Goal: Task Accomplishment & Management: Use online tool/utility

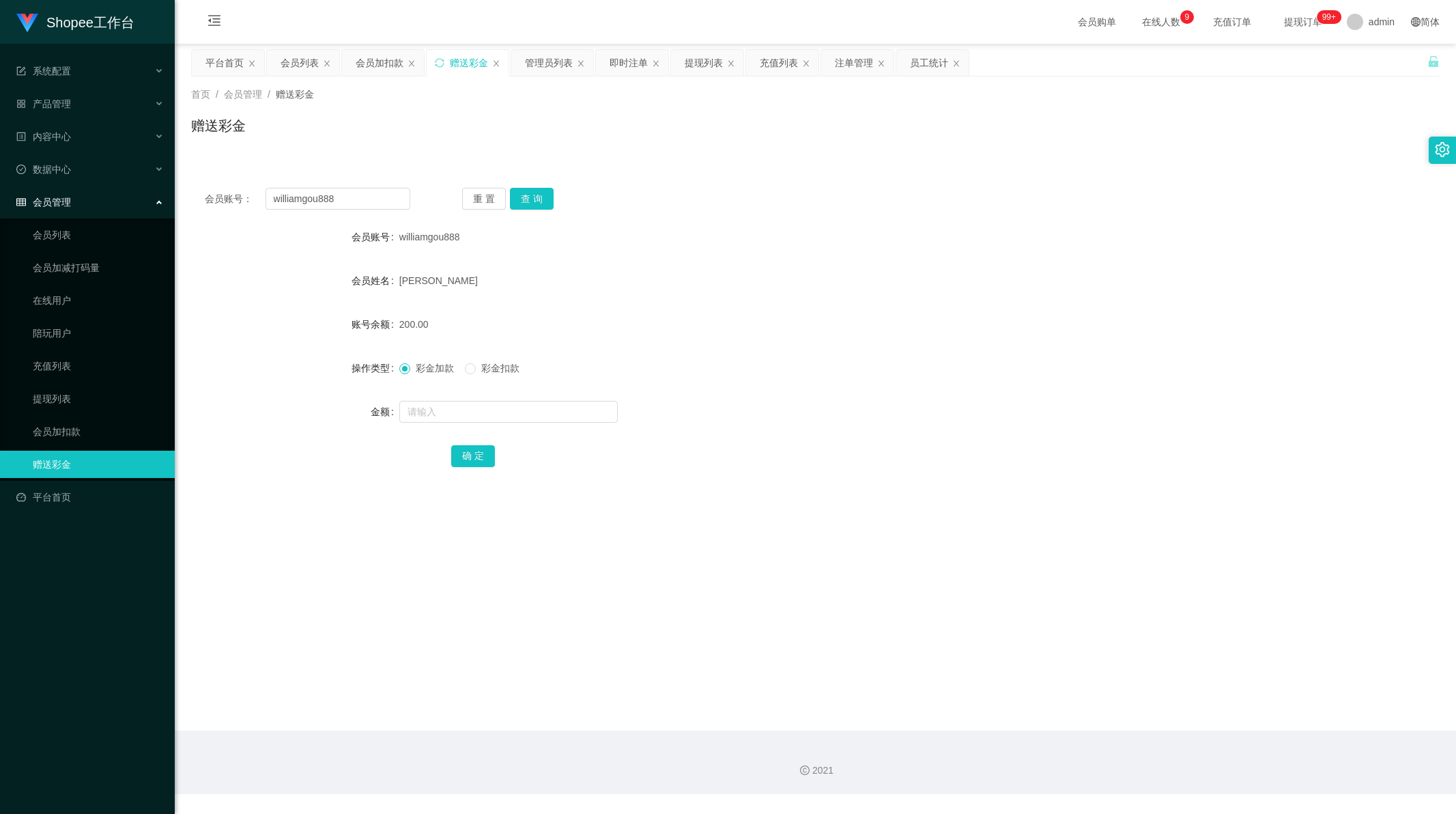
click at [389, 59] on div "会员加扣款" at bounding box center [379, 63] width 48 height 26
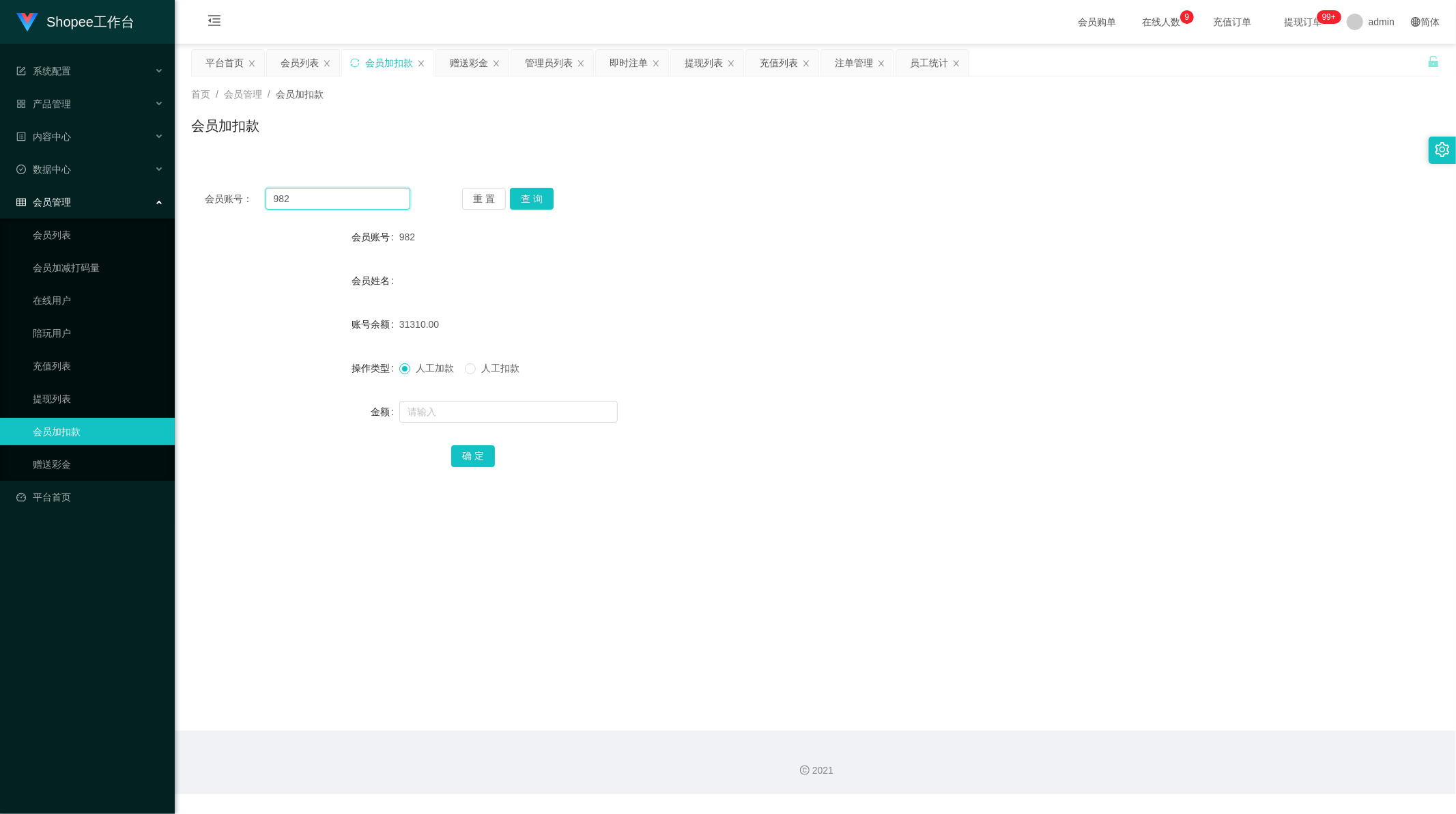
click at [321, 196] on input "982" at bounding box center [339, 199] width 146 height 22
paste input "060"
type input "060"
click at [526, 192] on button "查 询" at bounding box center [532, 199] width 43 height 22
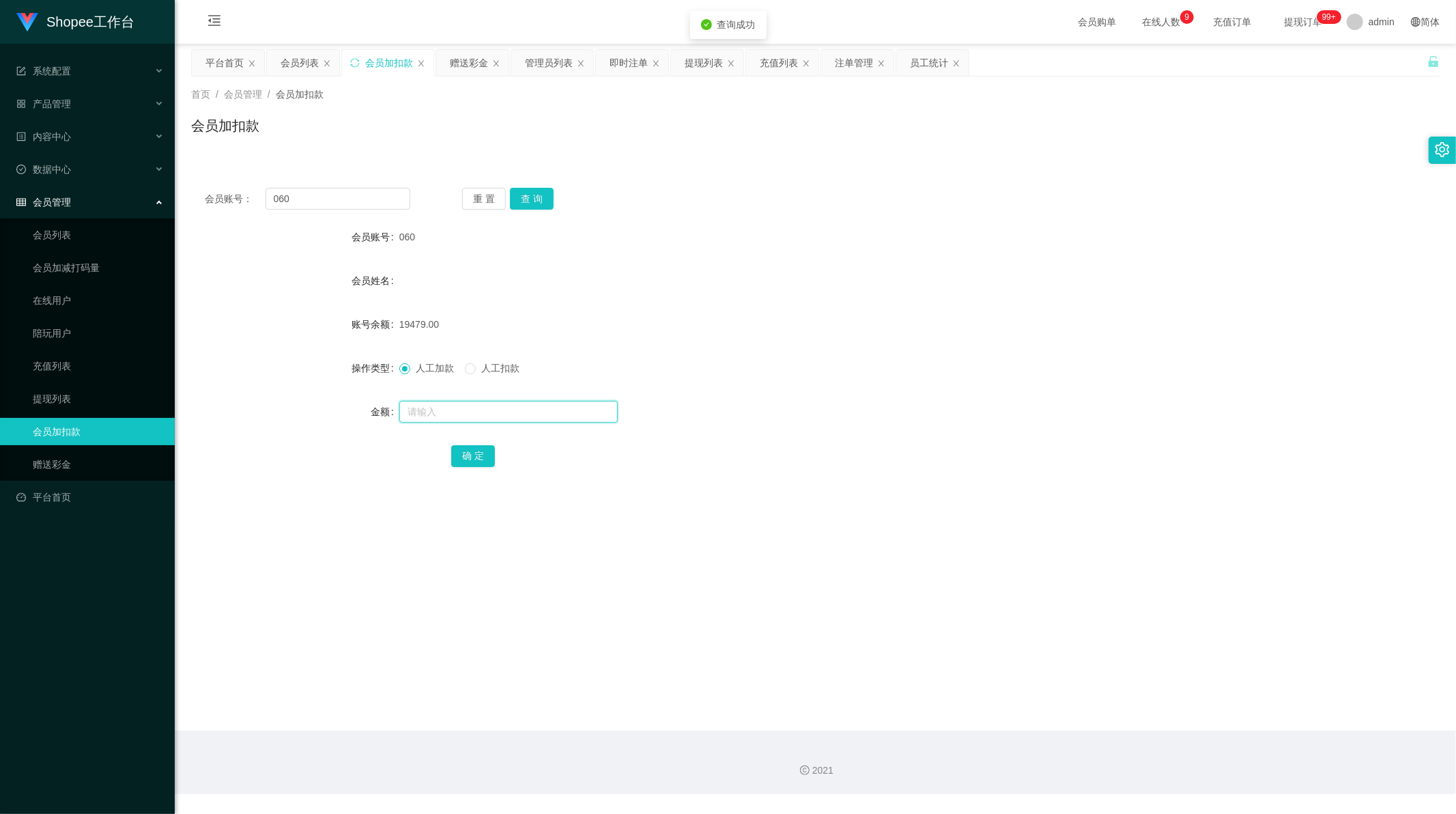
click at [437, 415] on input "text" at bounding box center [508, 412] width 218 height 22
type input "10"
click at [475, 458] on button "确 定" at bounding box center [473, 456] width 43 height 22
